Goal: Task Accomplishment & Management: Use online tool/utility

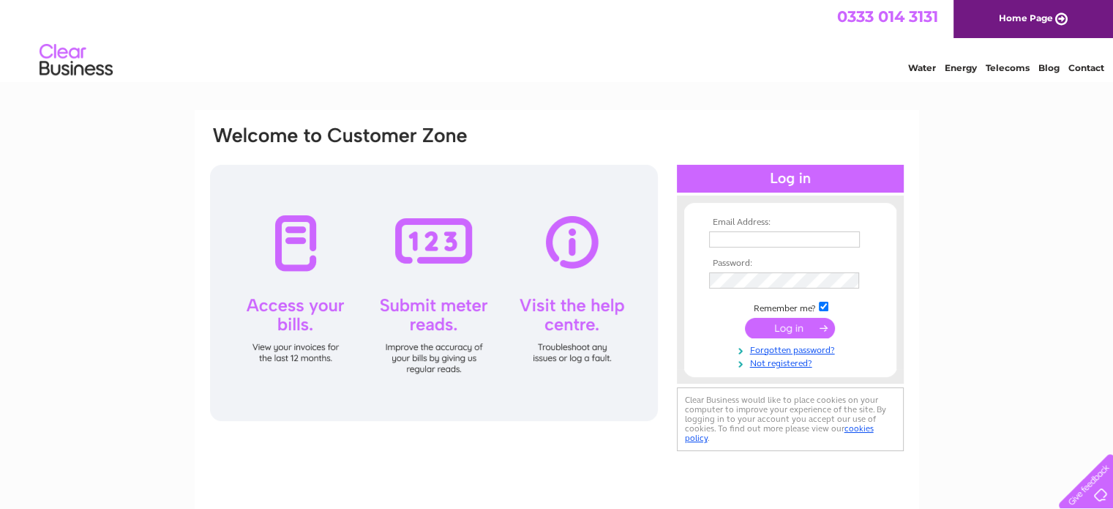
type input "fareedmkhan@yahoo.com"
click at [788, 325] on input "submit" at bounding box center [790, 328] width 90 height 20
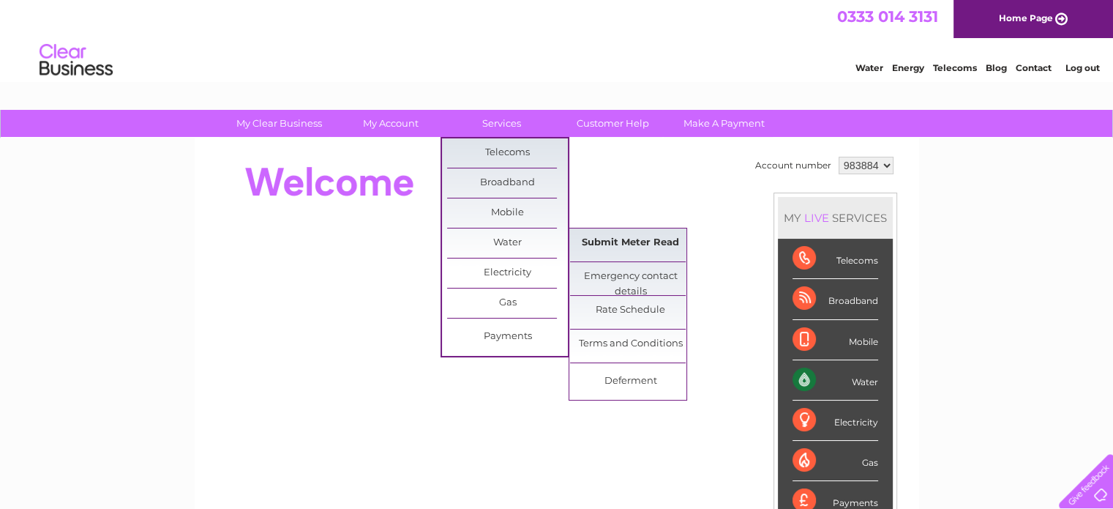
click at [618, 239] on link "Submit Meter Read" at bounding box center [630, 242] width 121 height 29
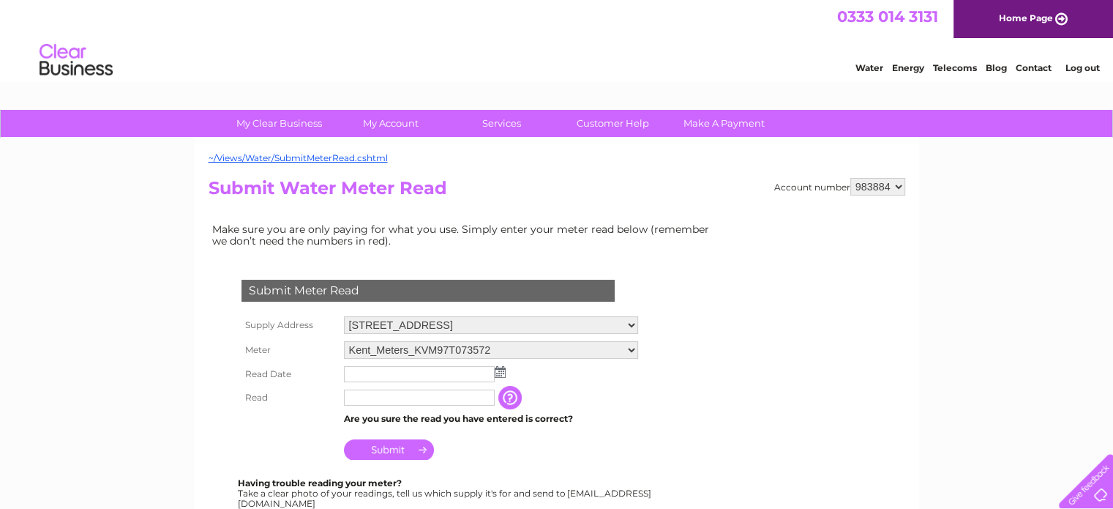
click at [500, 370] on img at bounding box center [500, 372] width 11 height 12
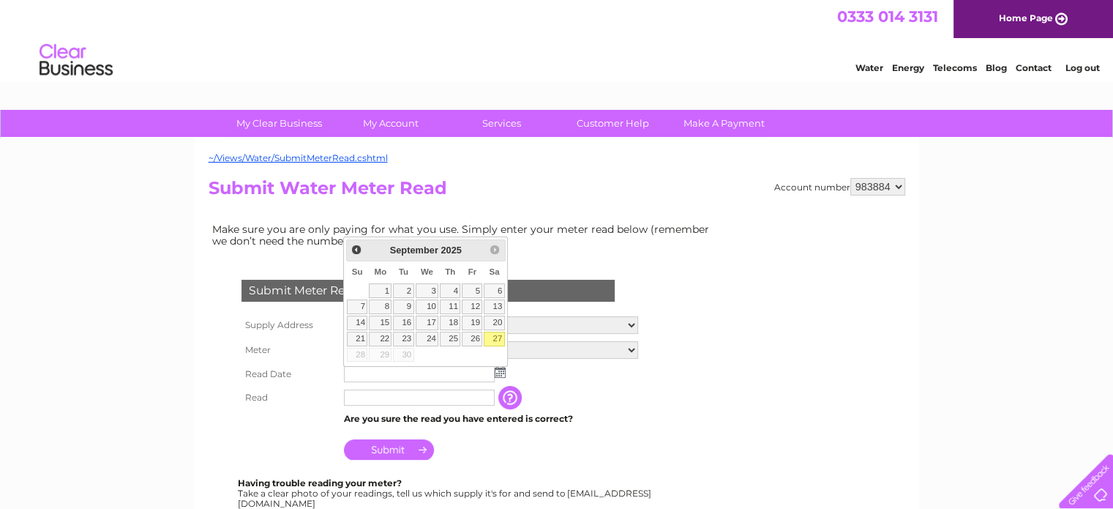
click at [494, 335] on link "27" at bounding box center [494, 339] width 20 height 15
type input "2025/09/27"
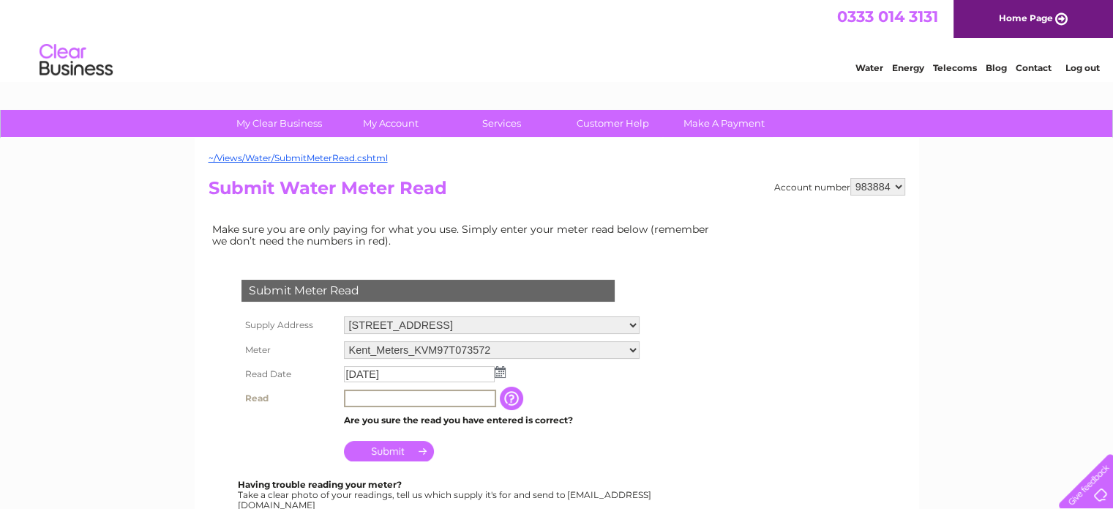
click at [353, 395] on input "text" at bounding box center [420, 398] width 152 height 18
type input "00705"
click at [388, 446] on input "Submit" at bounding box center [389, 449] width 90 height 20
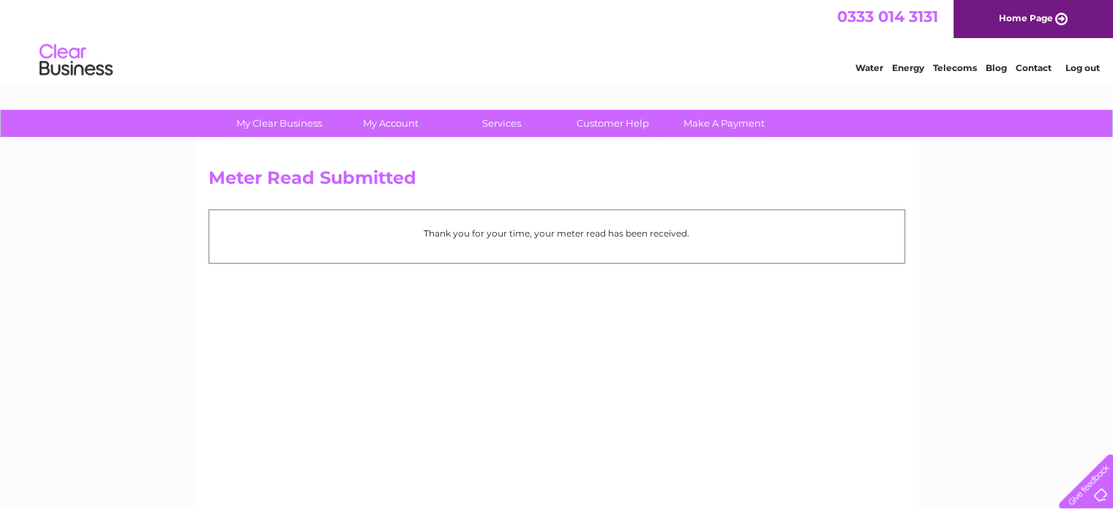
click at [1080, 64] on link "Log out" at bounding box center [1082, 67] width 34 height 11
